Goal: Information Seeking & Learning: Learn about a topic

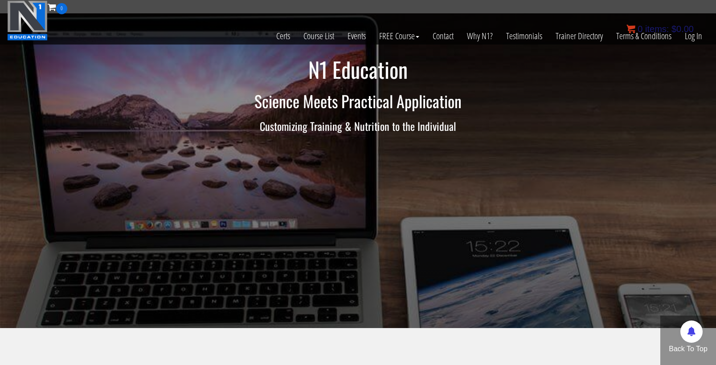
click at [690, 30] on bdi "$ 0.00" at bounding box center [682, 29] width 22 height 10
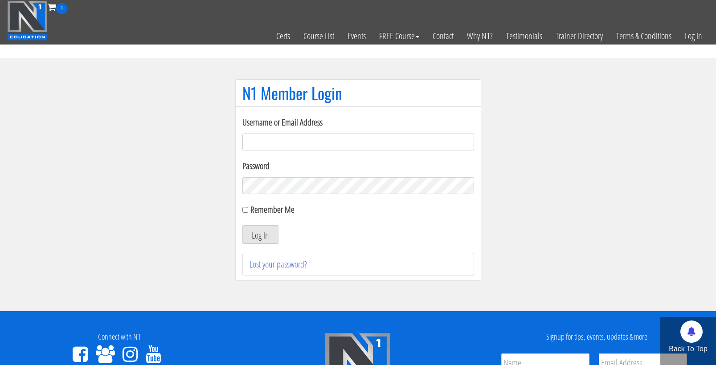
type input "cmoxley"
click at [260, 235] on button "Log In" at bounding box center [260, 234] width 36 height 19
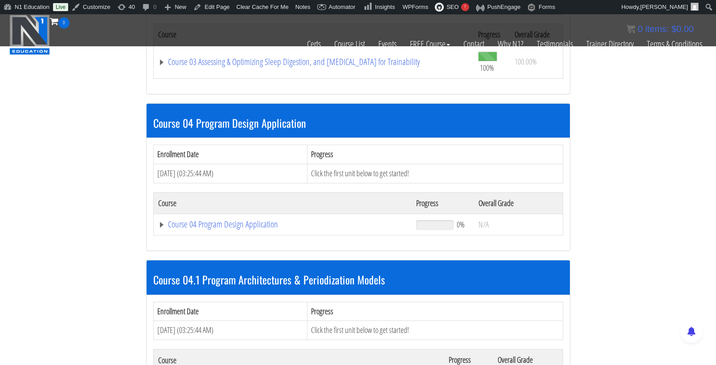
scroll to position [822, 0]
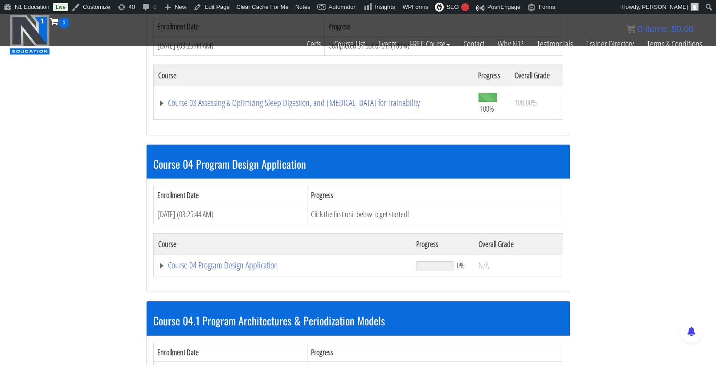
click at [256, 256] on td "Course 04 Program Design Application" at bounding box center [282, 265] width 258 height 21
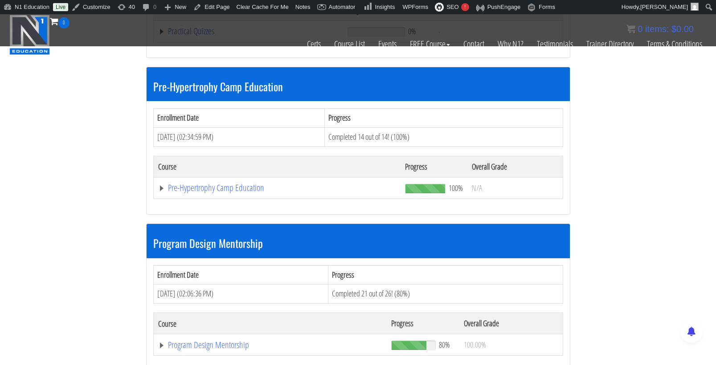
scroll to position [2482, 0]
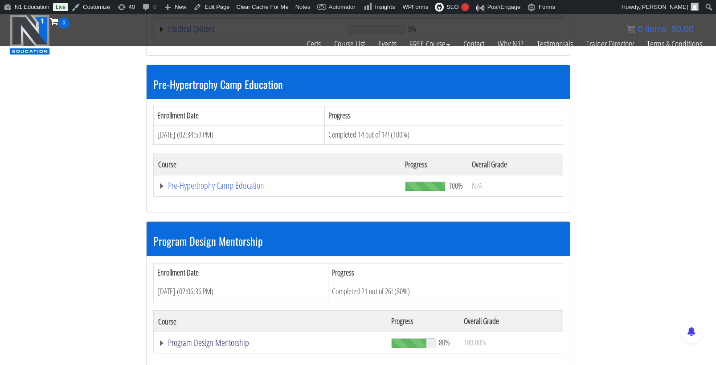
click at [225, 338] on link "Program Design Mentorship" at bounding box center [270, 342] width 224 height 9
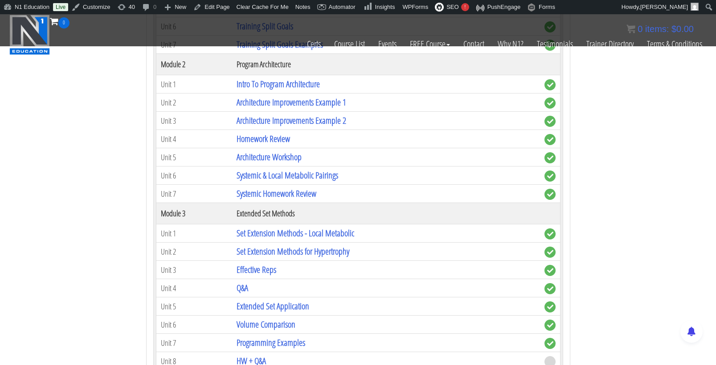
scroll to position [2983, 0]
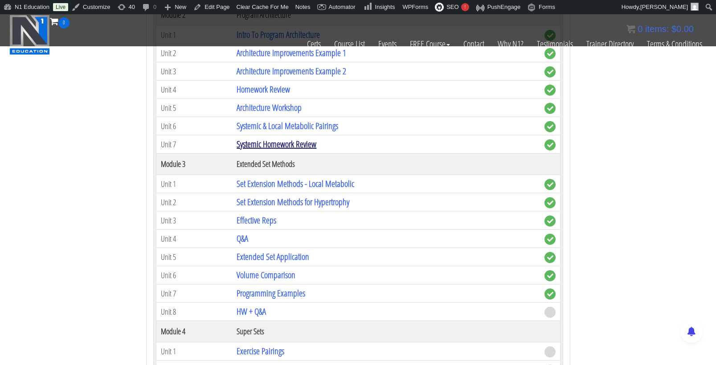
click at [306, 138] on link "Systemic Homework Review" at bounding box center [276, 144] width 80 height 12
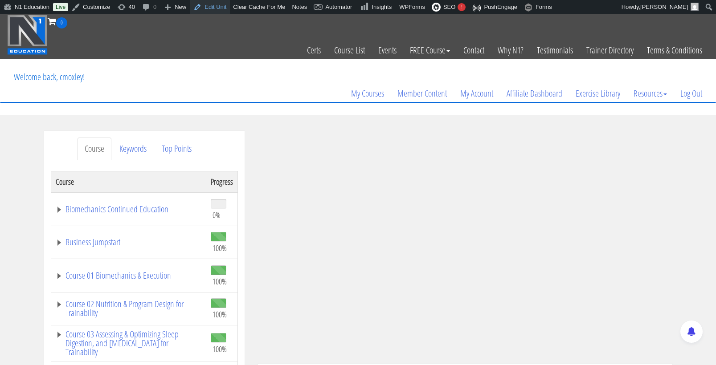
click at [217, 7] on link "Edit Unit" at bounding box center [210, 7] width 40 height 14
